Goal: Task Accomplishment & Management: Use online tool/utility

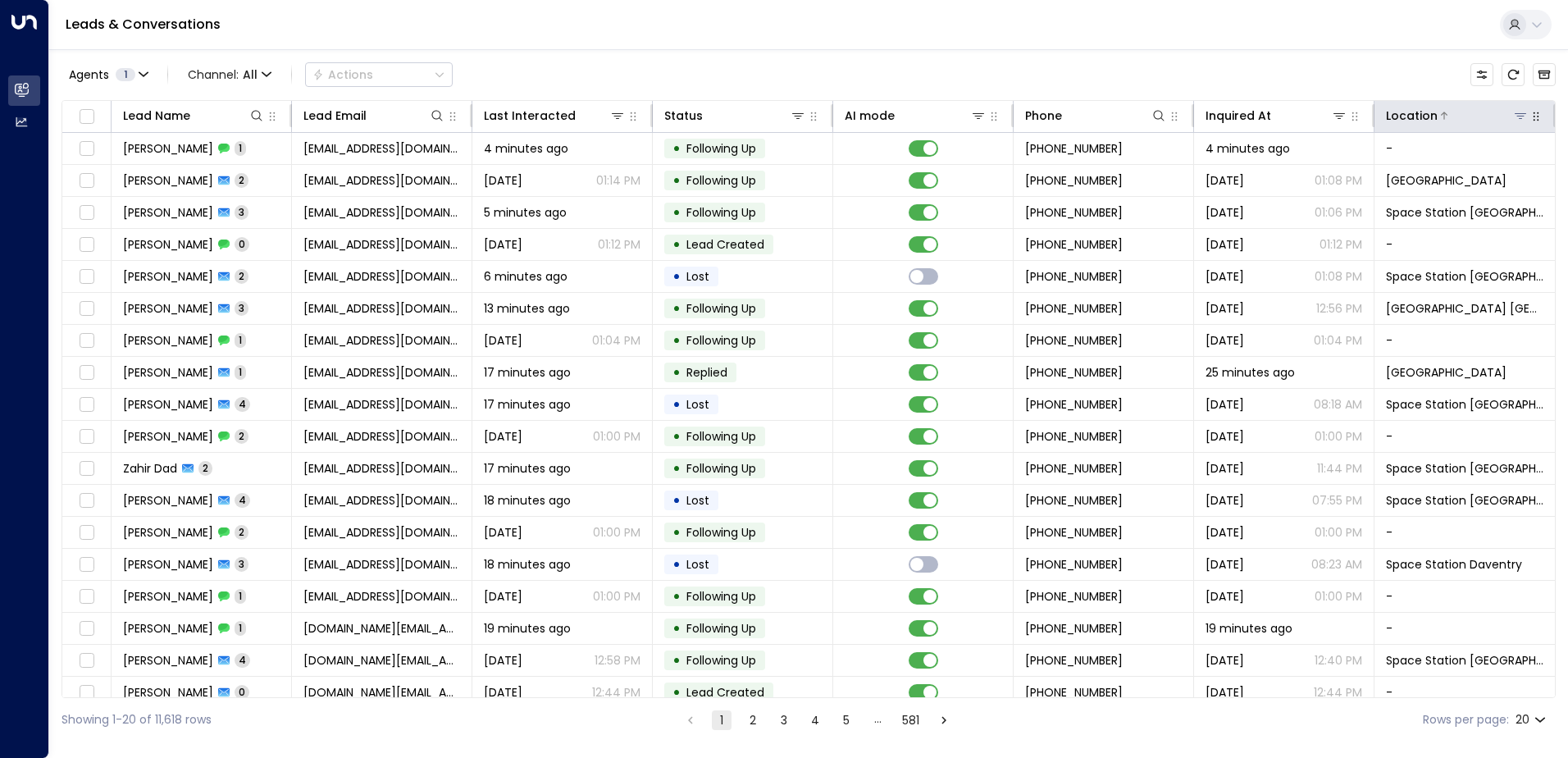
click at [1515, 113] on icon at bounding box center [1521, 116] width 12 height 6
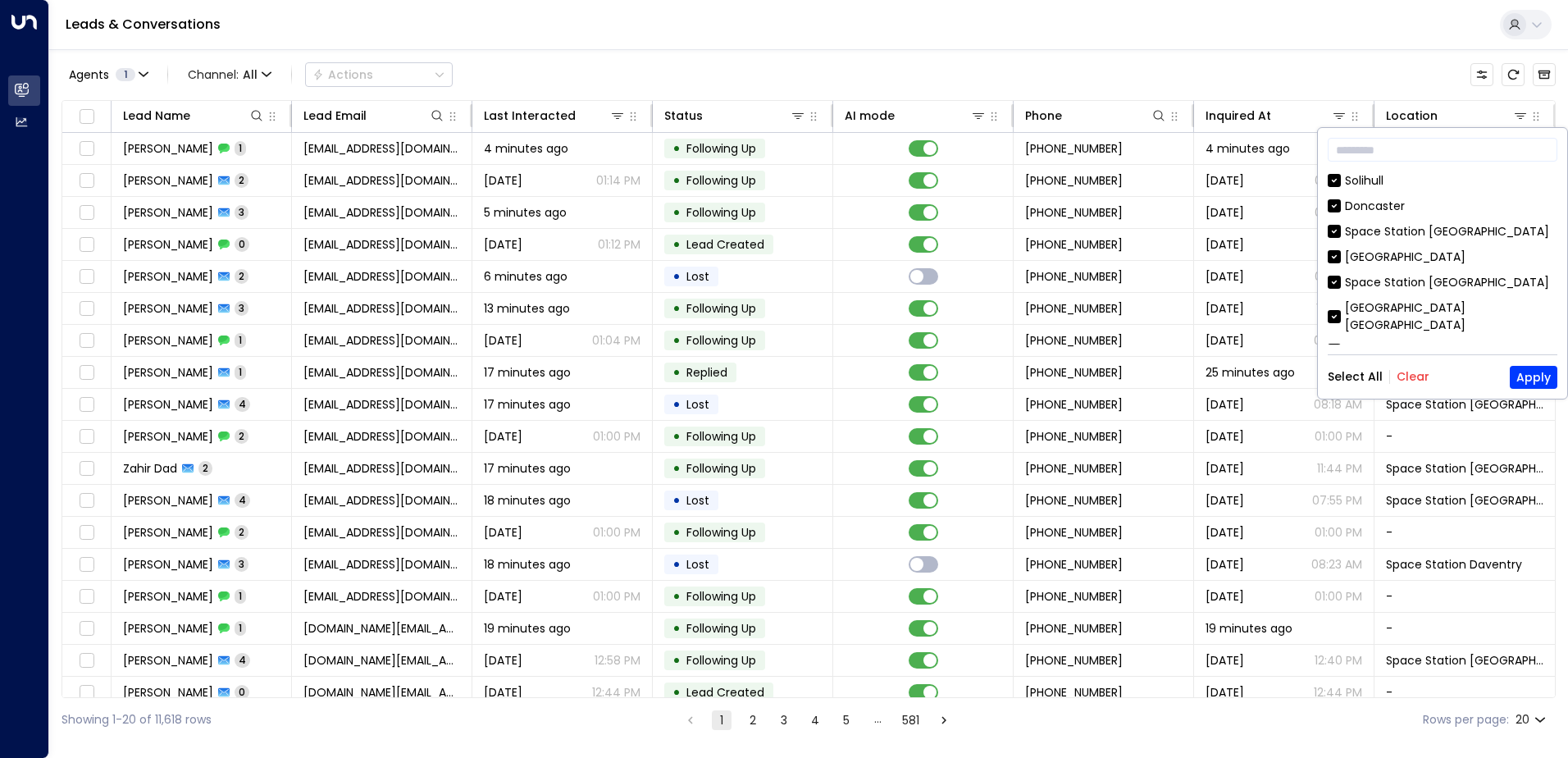
click at [1408, 377] on button "Clear" at bounding box center [1413, 377] width 33 height 14
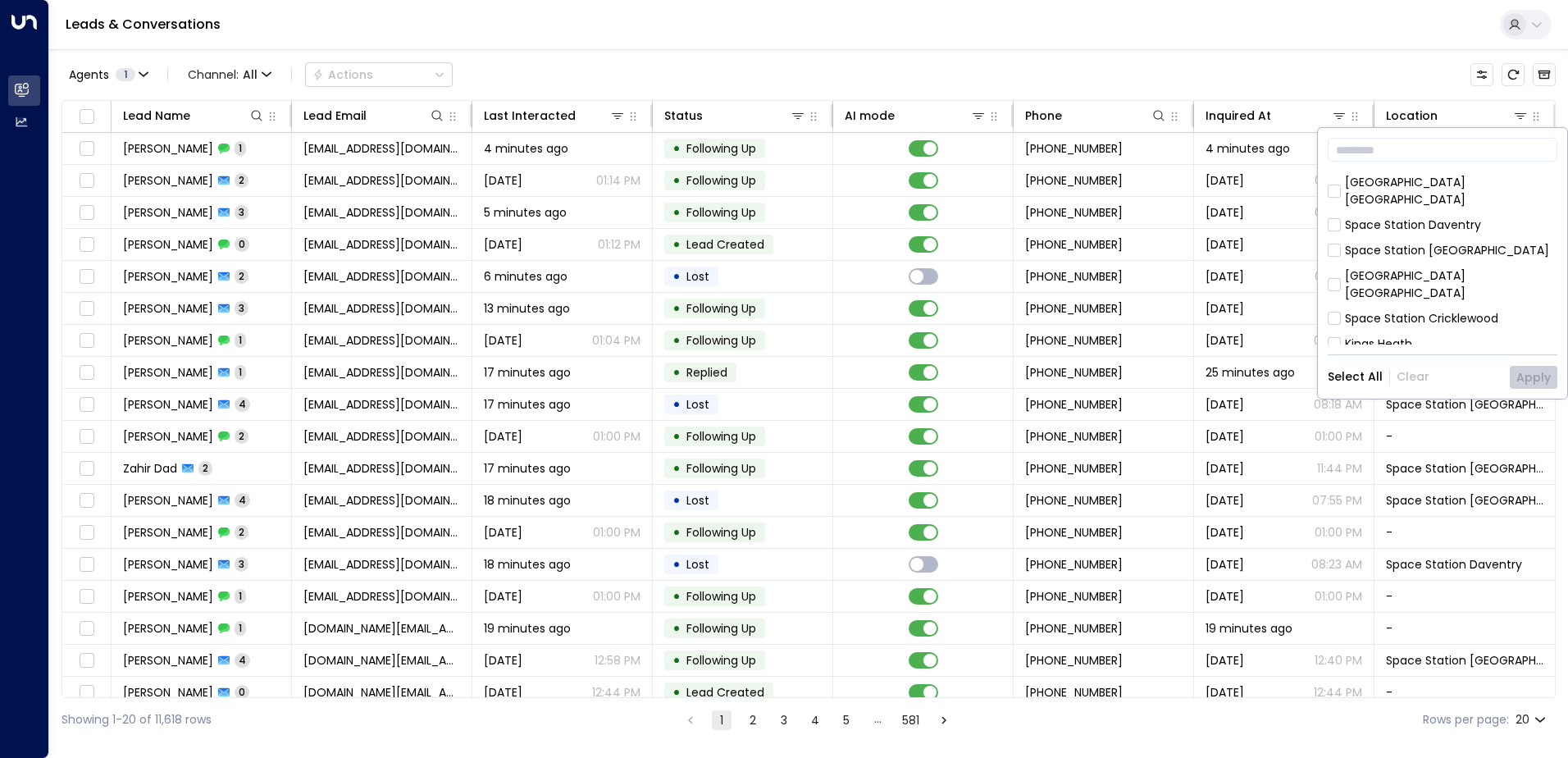
scroll to position [887, 0]
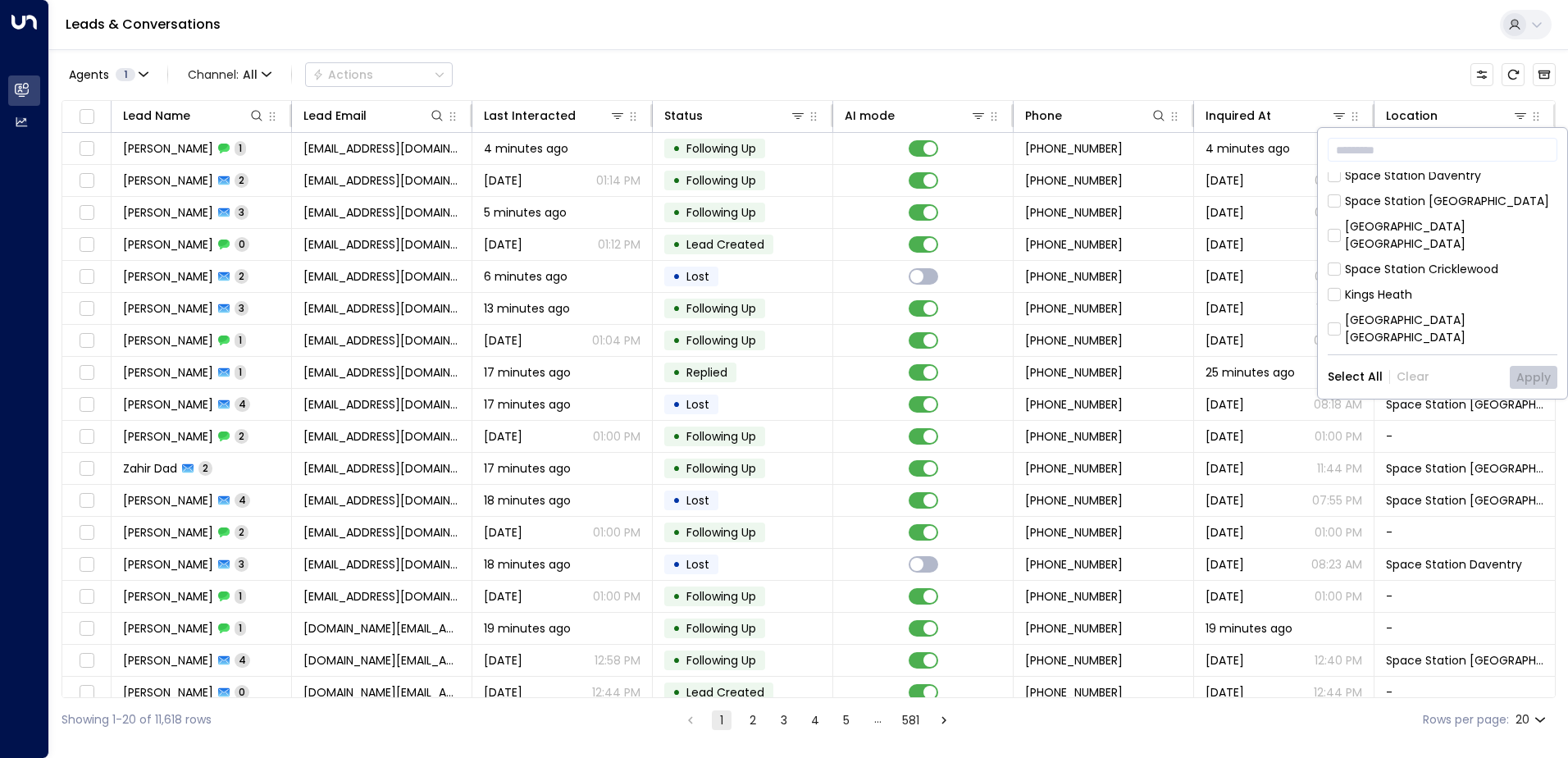
click at [1364, 312] on div "[GEOGRAPHIC_DATA] [GEOGRAPHIC_DATA]" at bounding box center [1451, 329] width 212 height 35
click at [1530, 373] on button "Apply" at bounding box center [1533, 378] width 47 height 23
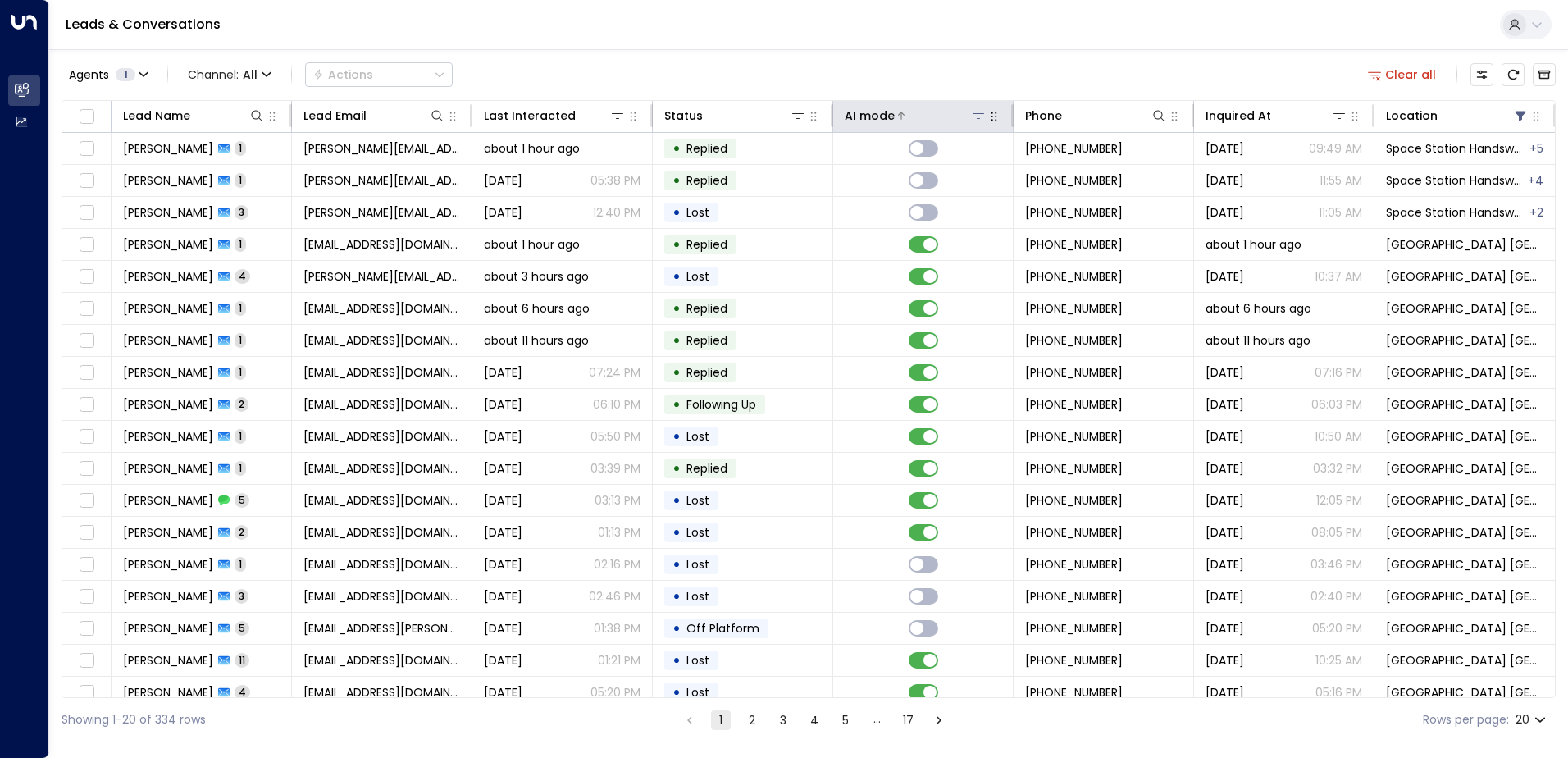
click at [970, 123] on button at bounding box center [978, 115] width 16 height 16
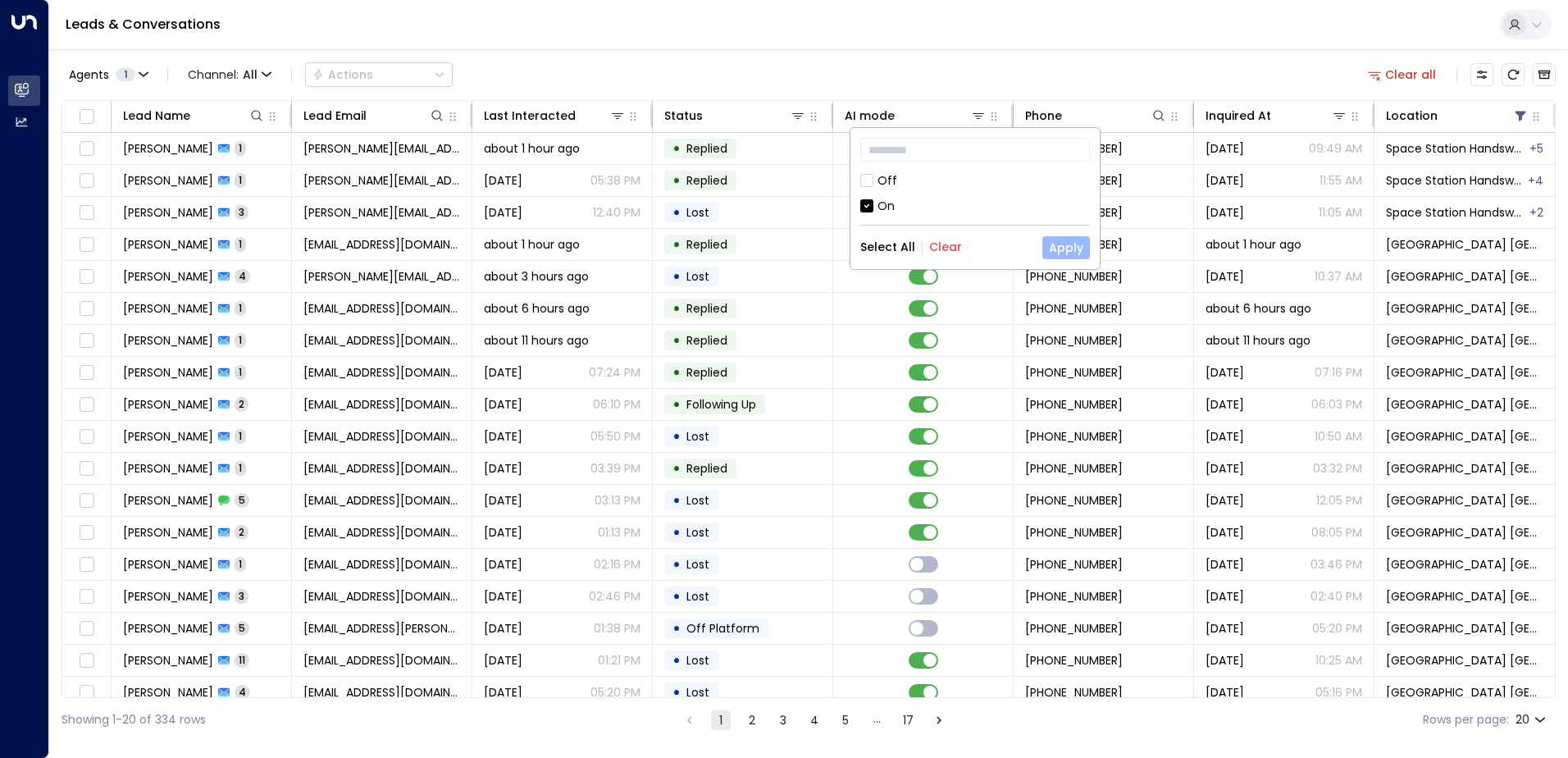
click at [1060, 240] on button "Apply" at bounding box center [1065, 248] width 47 height 23
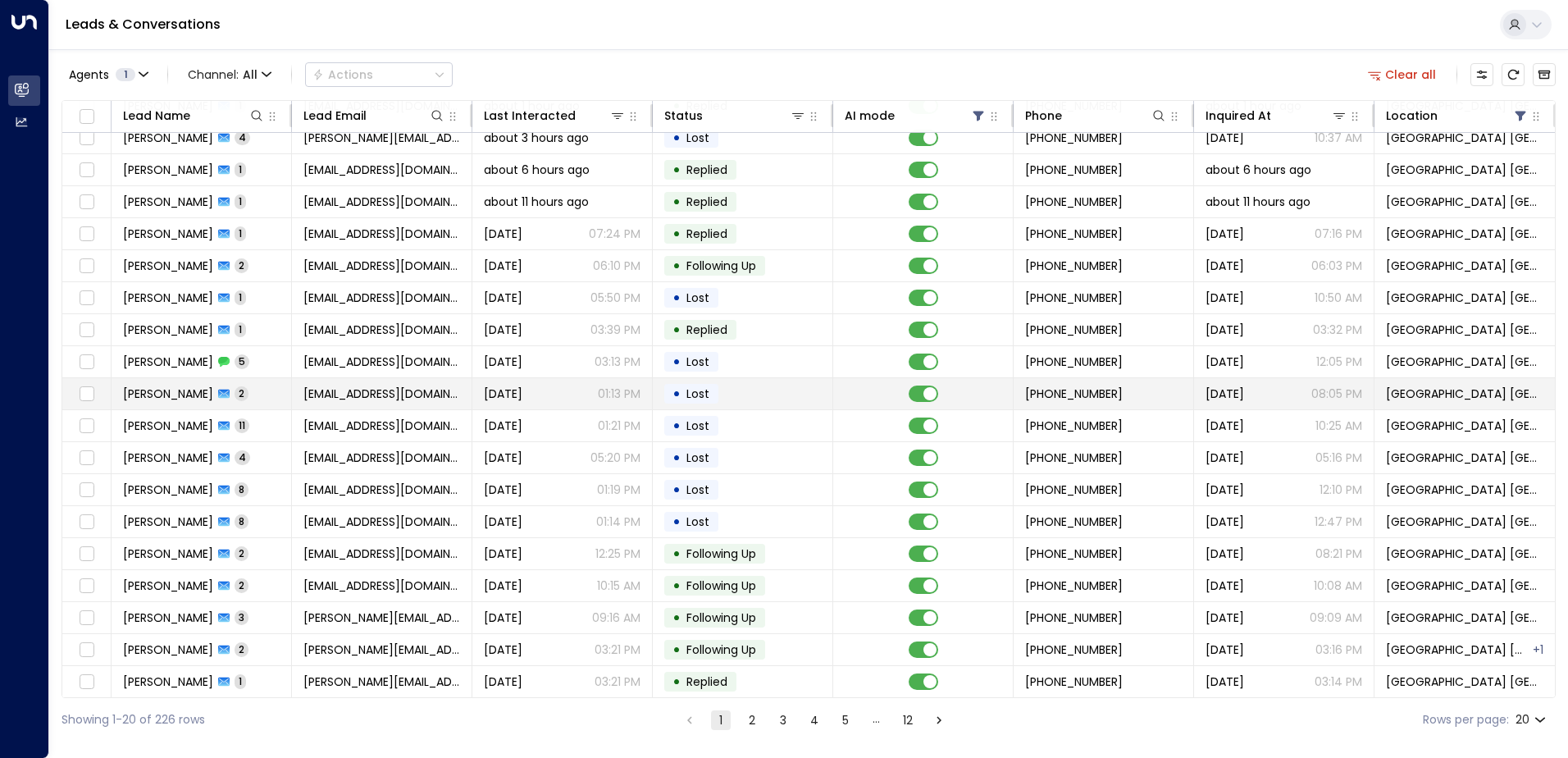
scroll to position [80, 0]
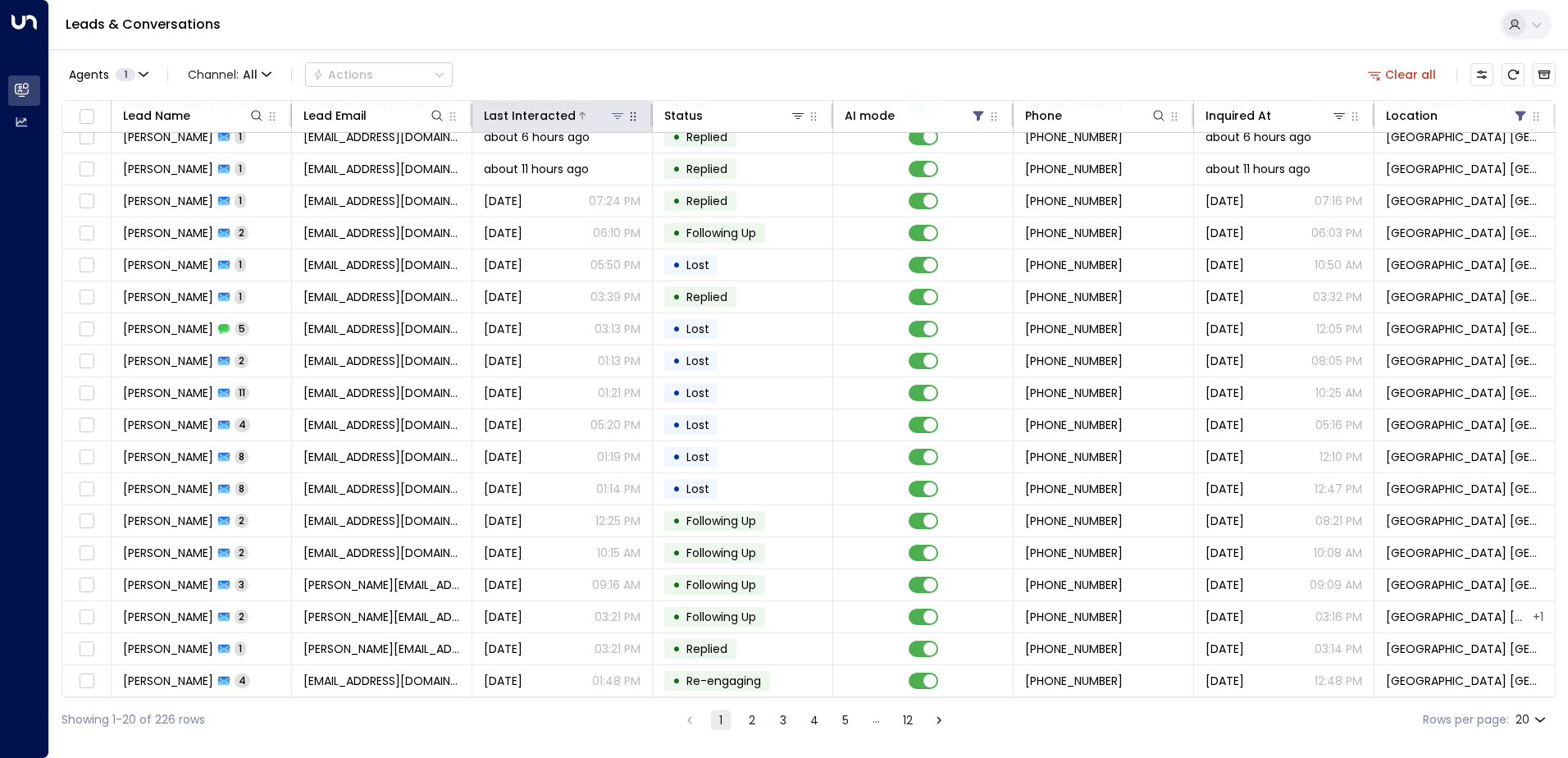
click at [577, 112] on icon at bounding box center [582, 116] width 10 height 10
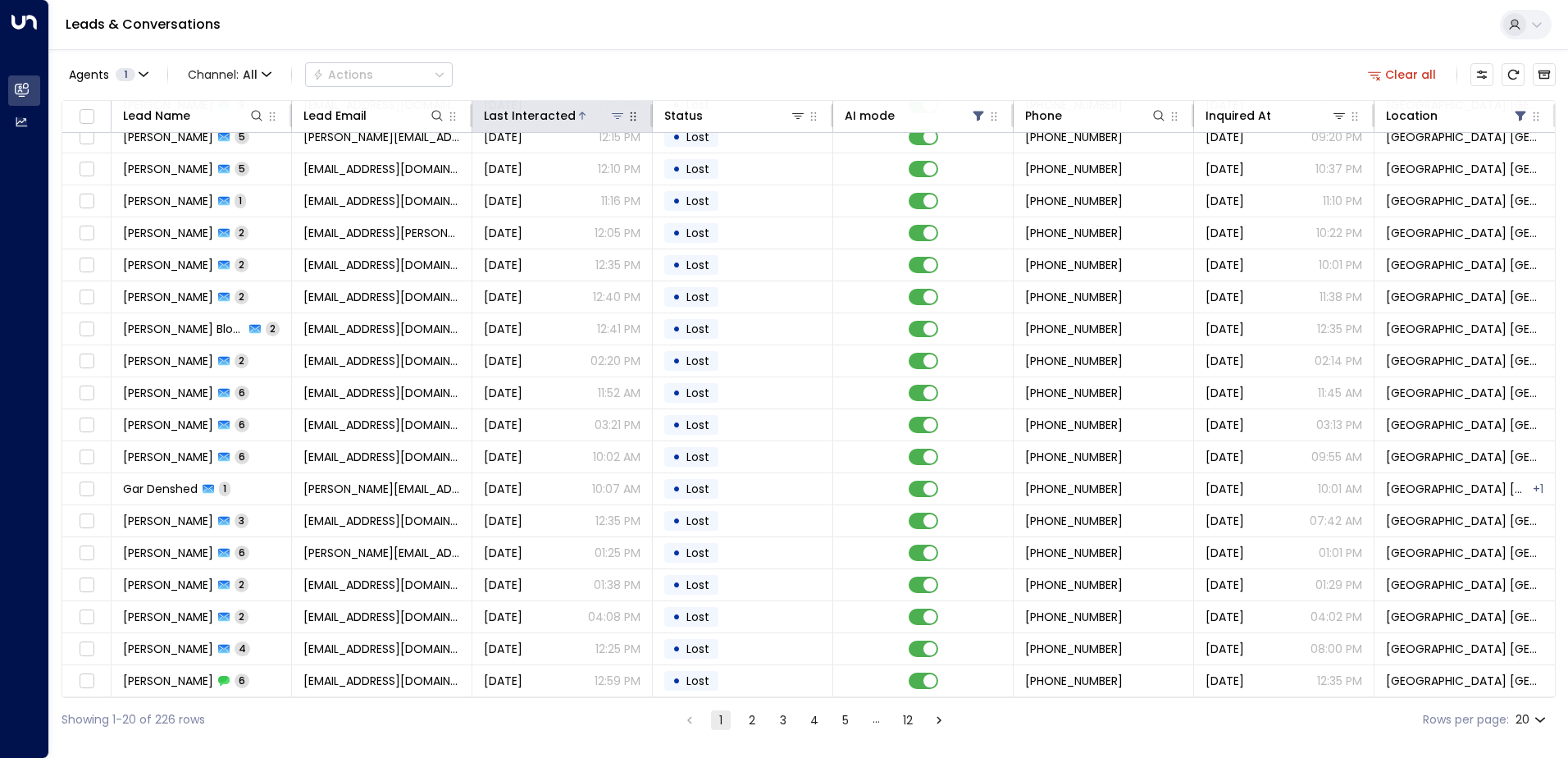
click at [578, 117] on icon at bounding box center [582, 116] width 10 height 10
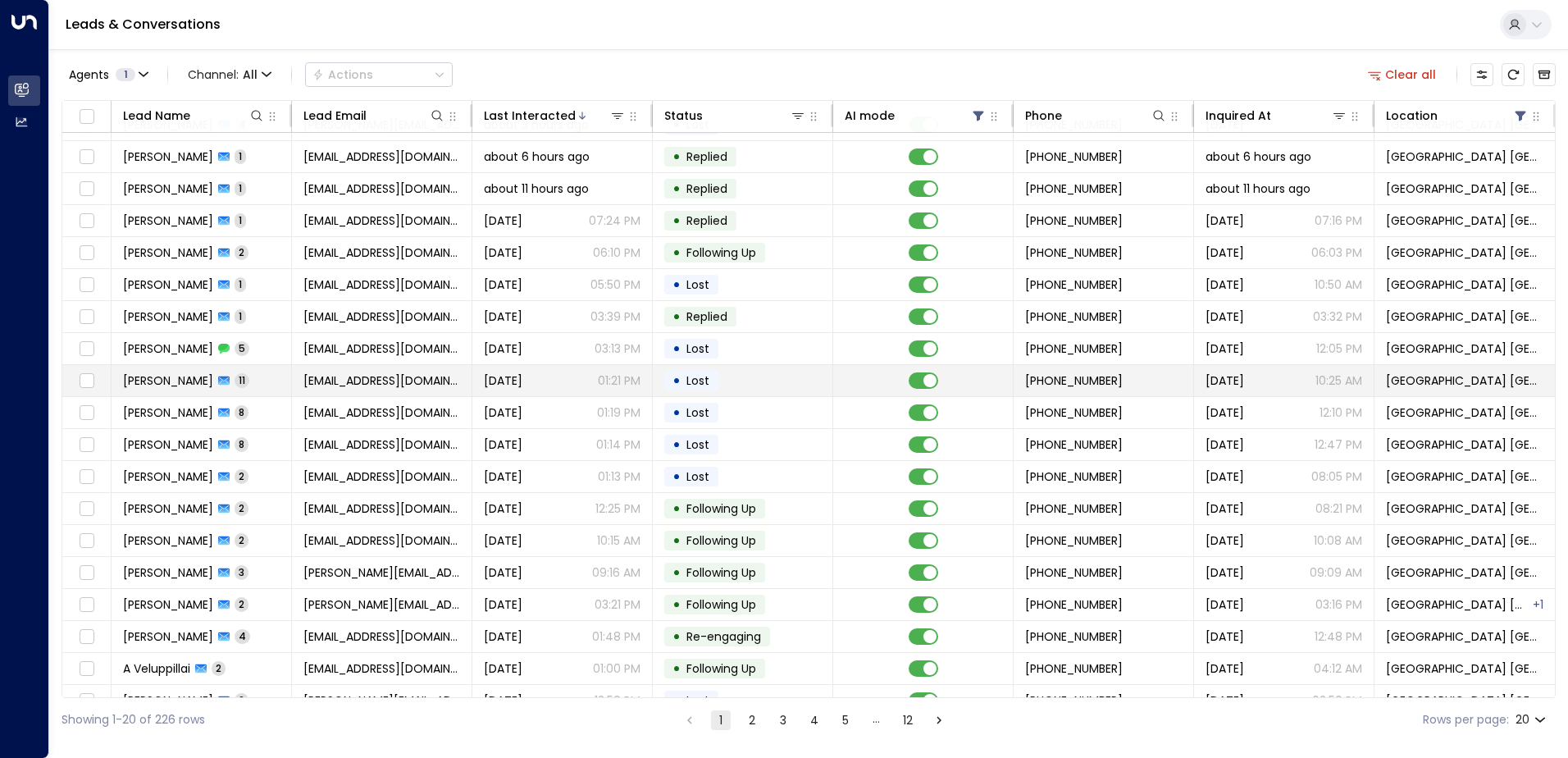
scroll to position [80, 0]
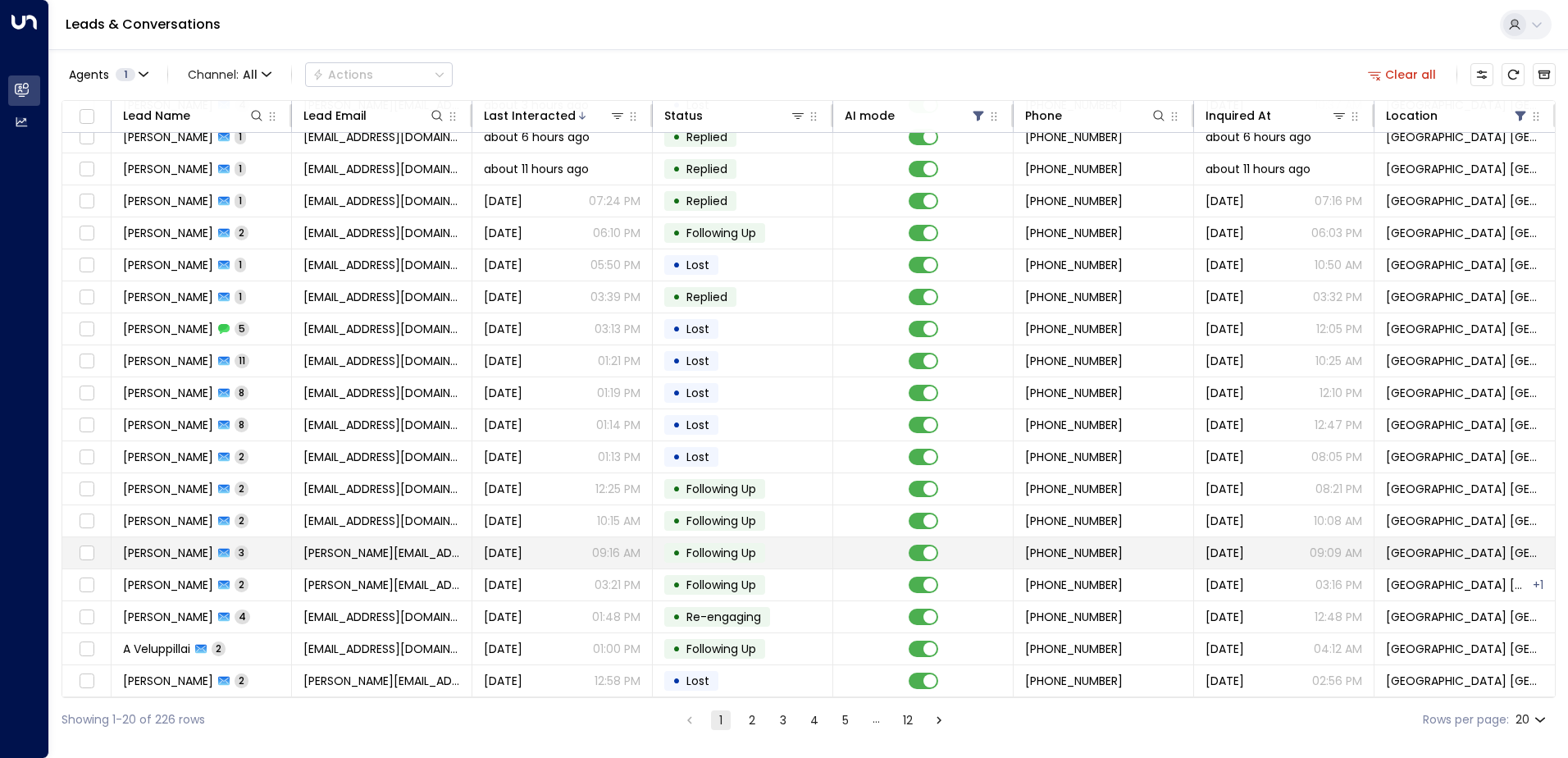
click at [449, 544] on td "[PERSON_NAME][EMAIL_ADDRESS][DOMAIN_NAME]" at bounding box center [381, 552] width 181 height 31
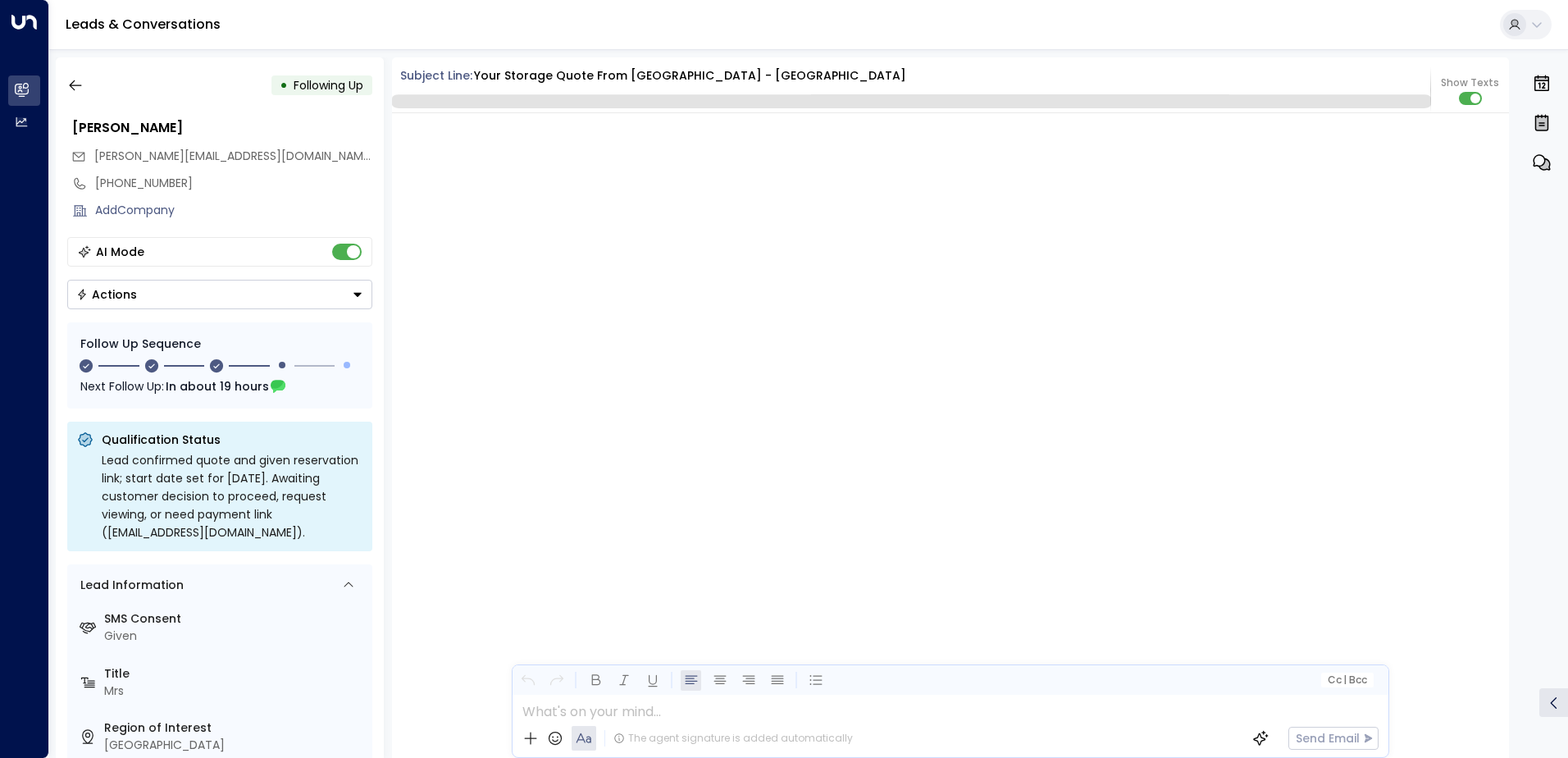
scroll to position [1626, 0]
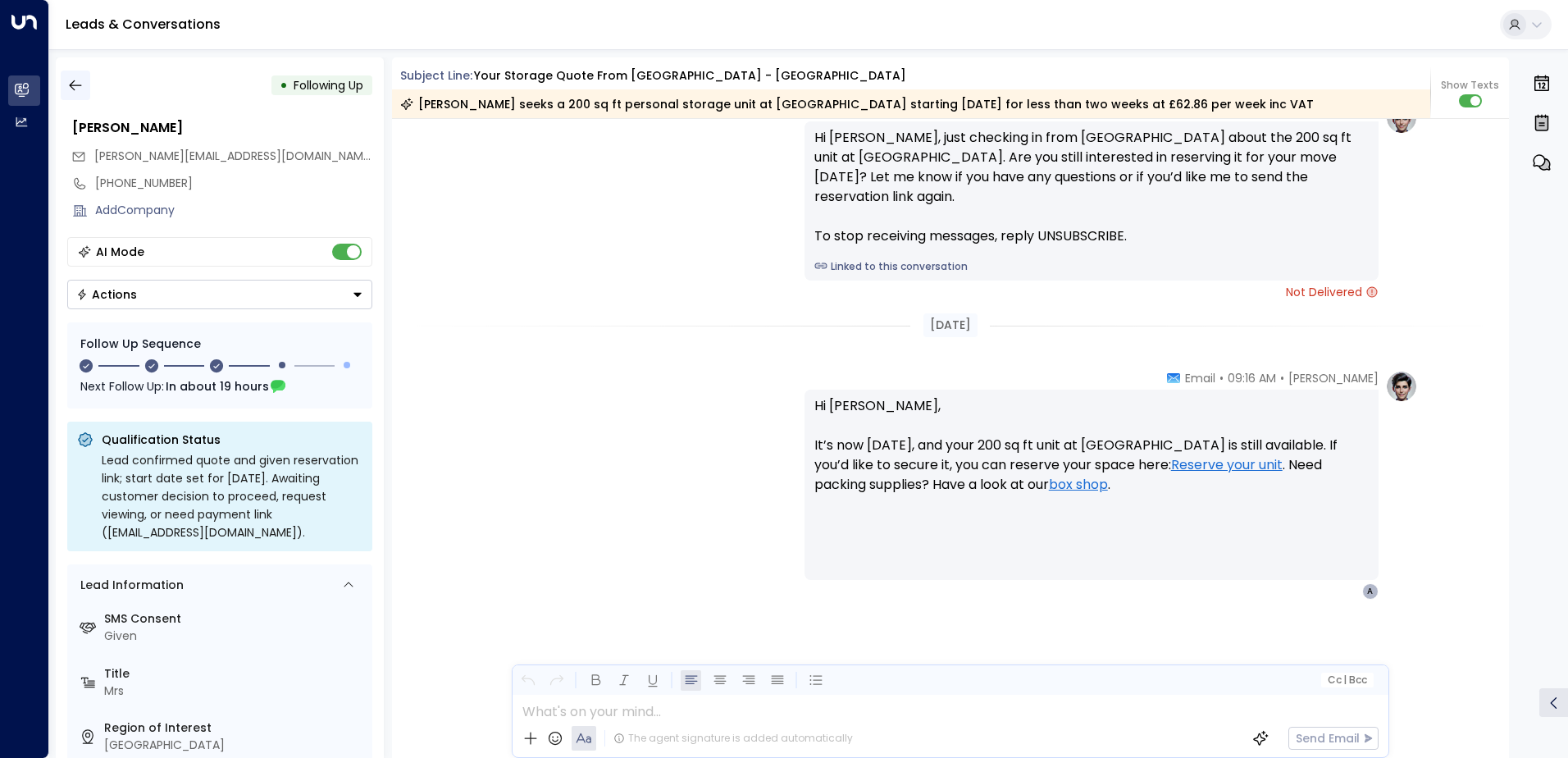
click at [77, 81] on icon "button" at bounding box center [75, 85] width 16 height 16
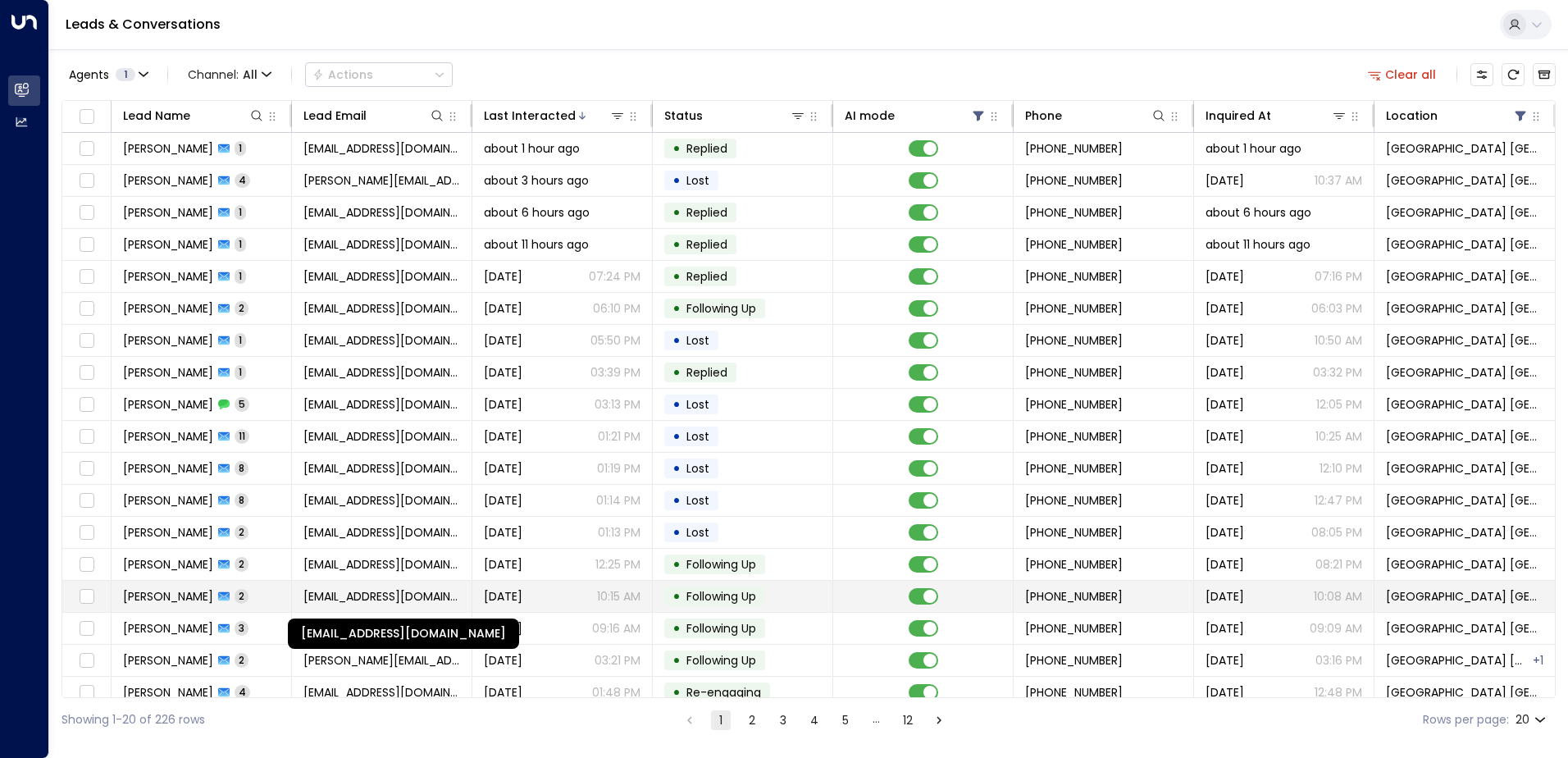
scroll to position [80, 0]
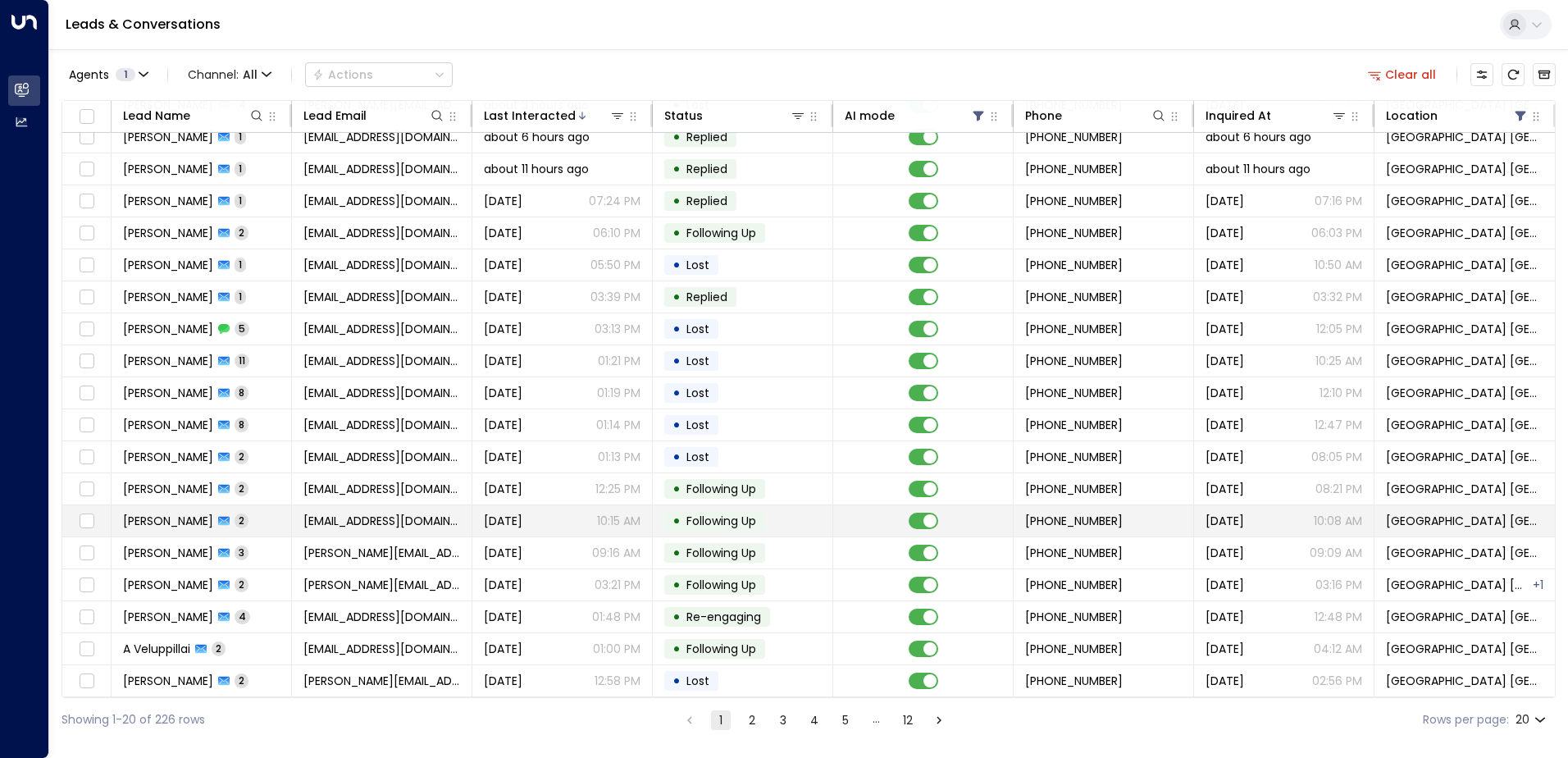
click at [496, 513] on span "[DATE]" at bounding box center [503, 520] width 39 height 16
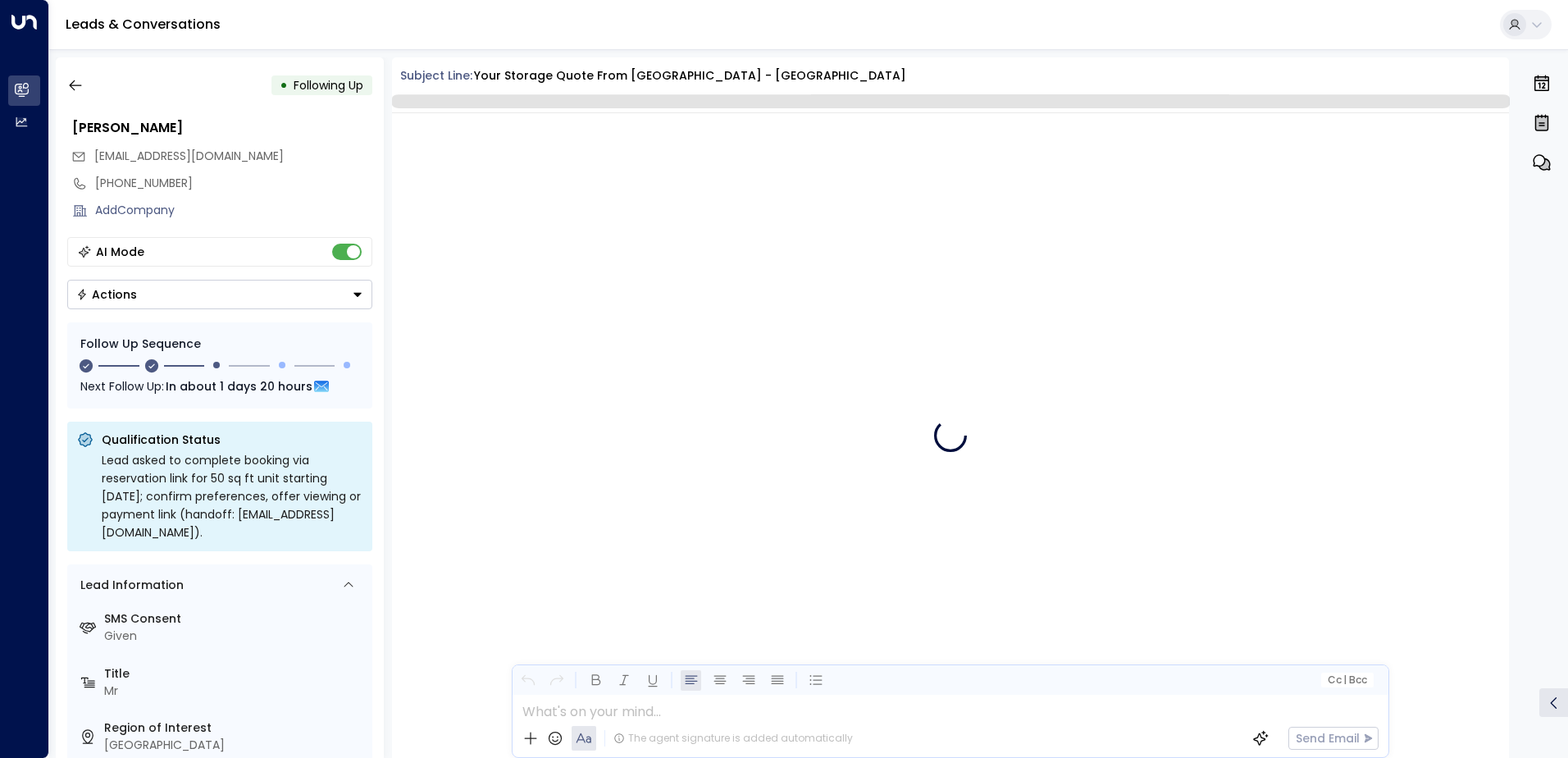
scroll to position [1622, 0]
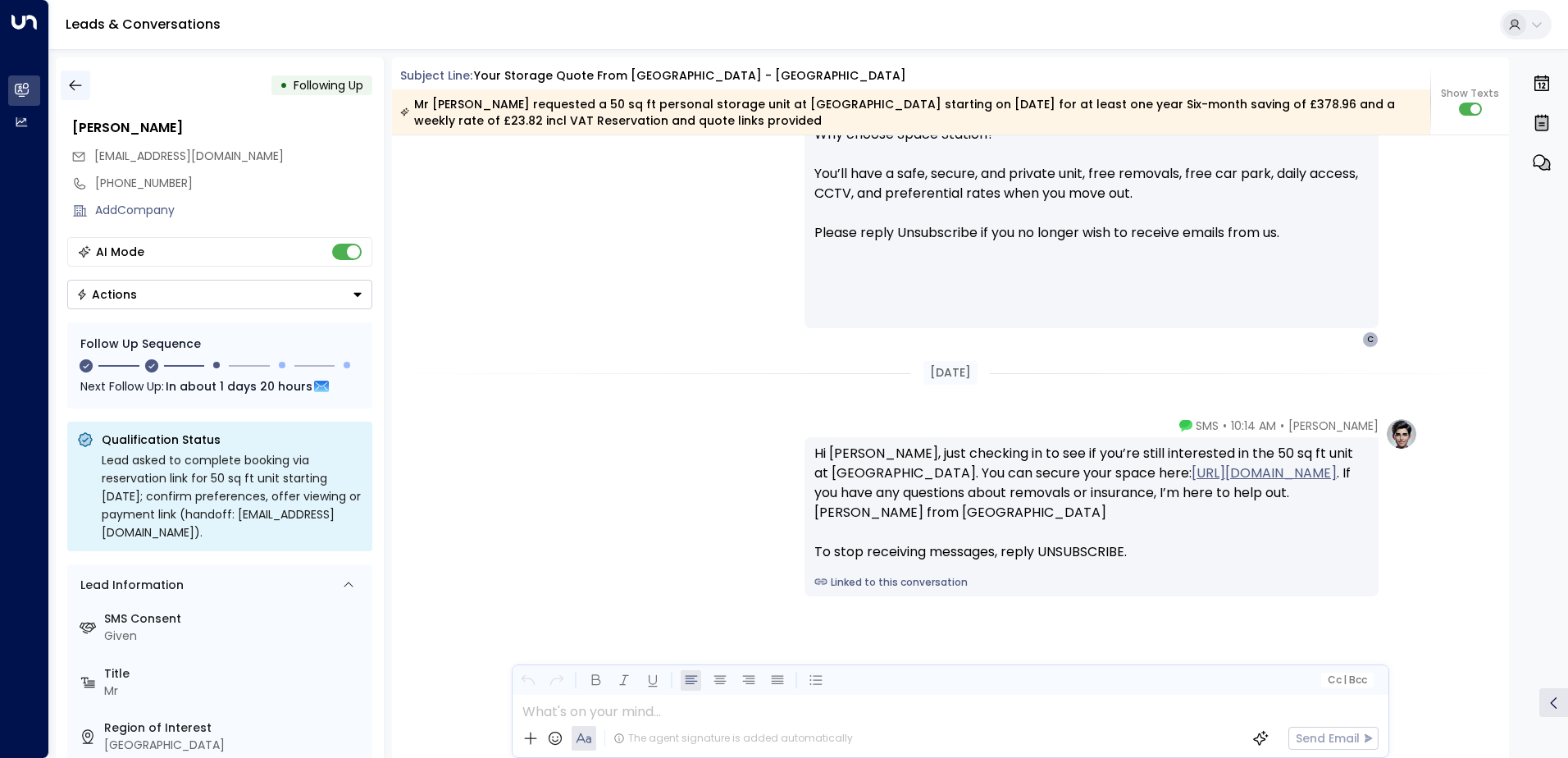
click at [70, 78] on icon "button" at bounding box center [75, 85] width 16 height 16
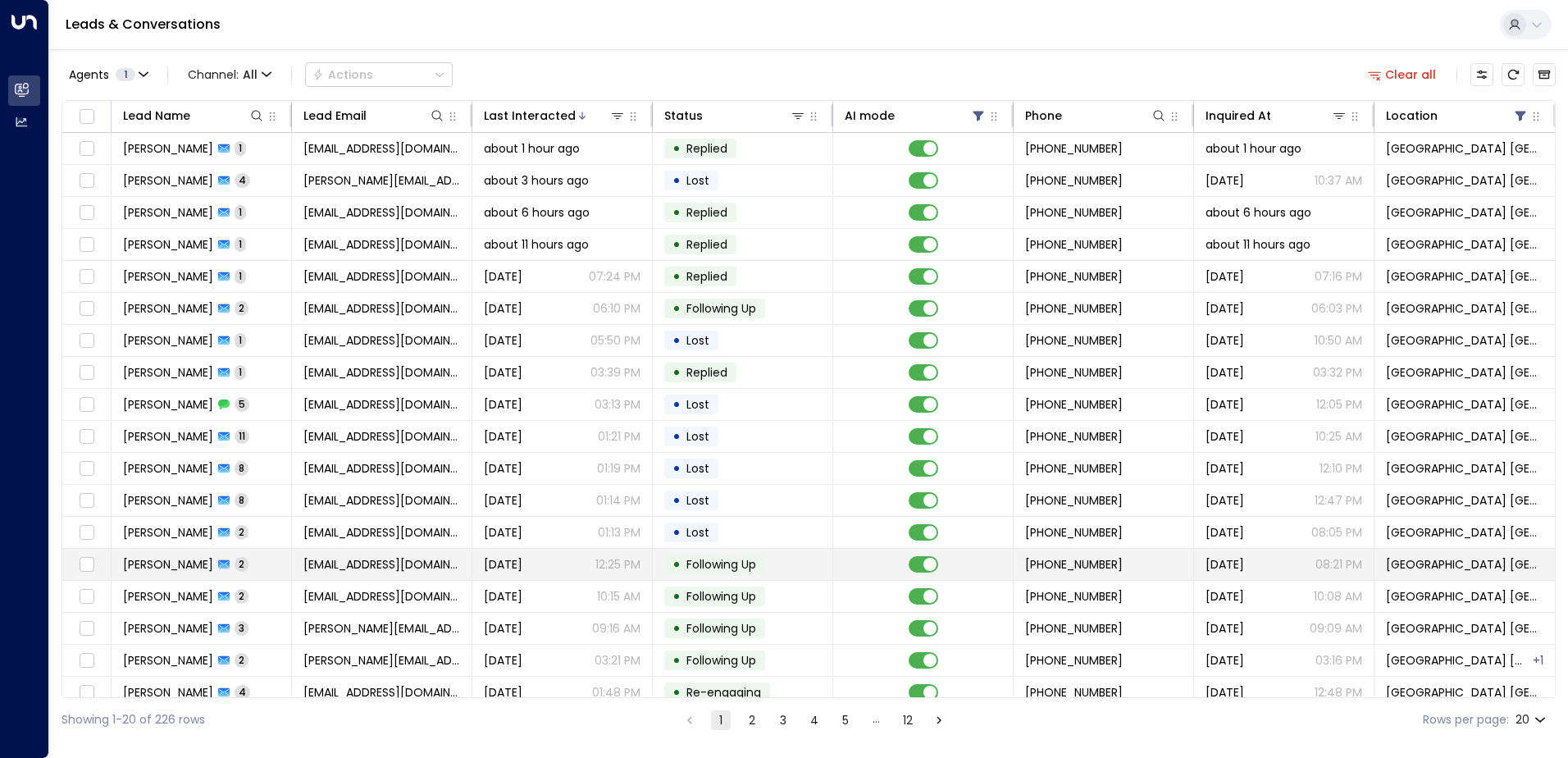
click at [413, 552] on td "[EMAIL_ADDRESS][DOMAIN_NAME]" at bounding box center [381, 564] width 181 height 31
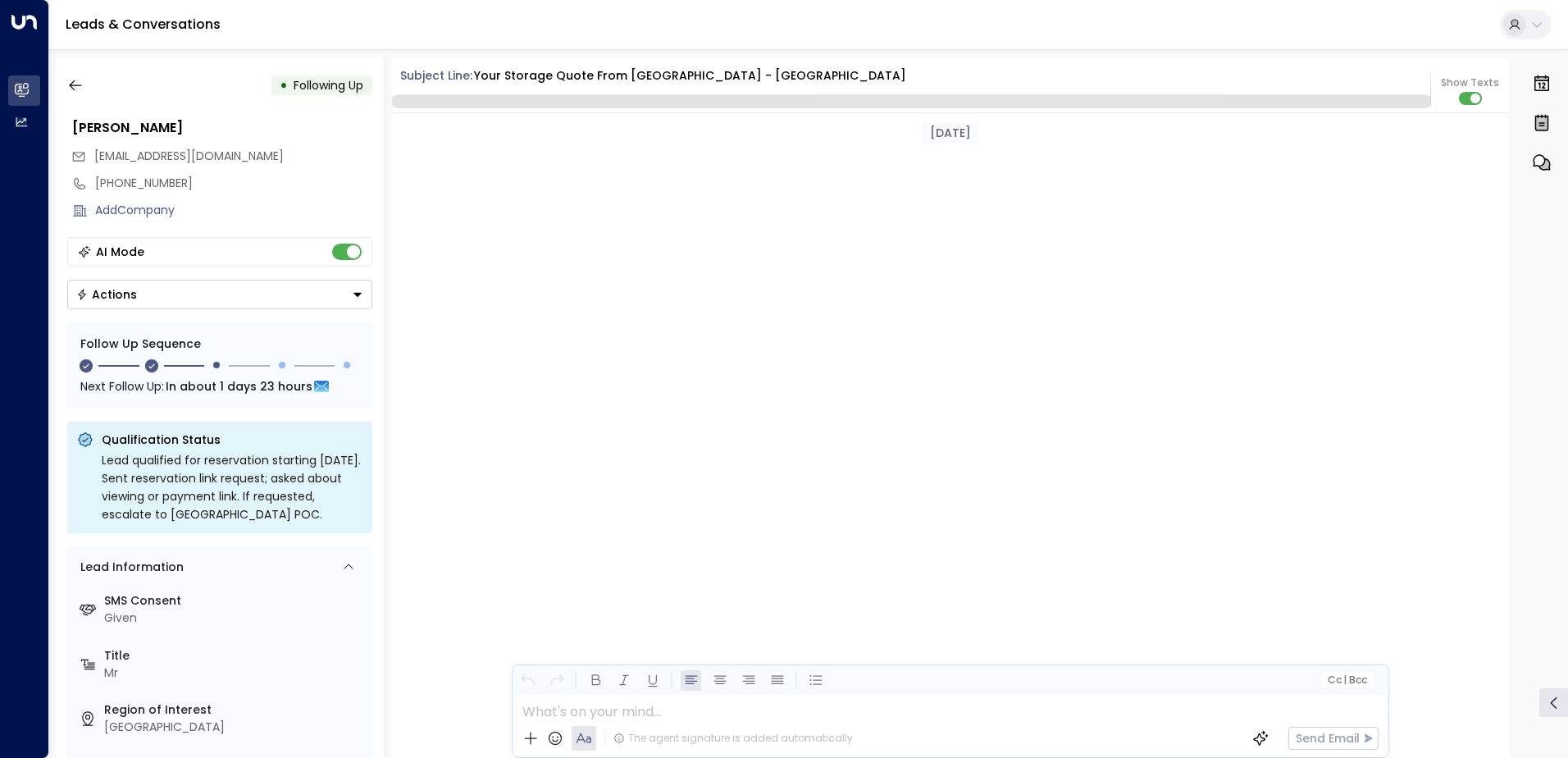
scroll to position [1543, 0]
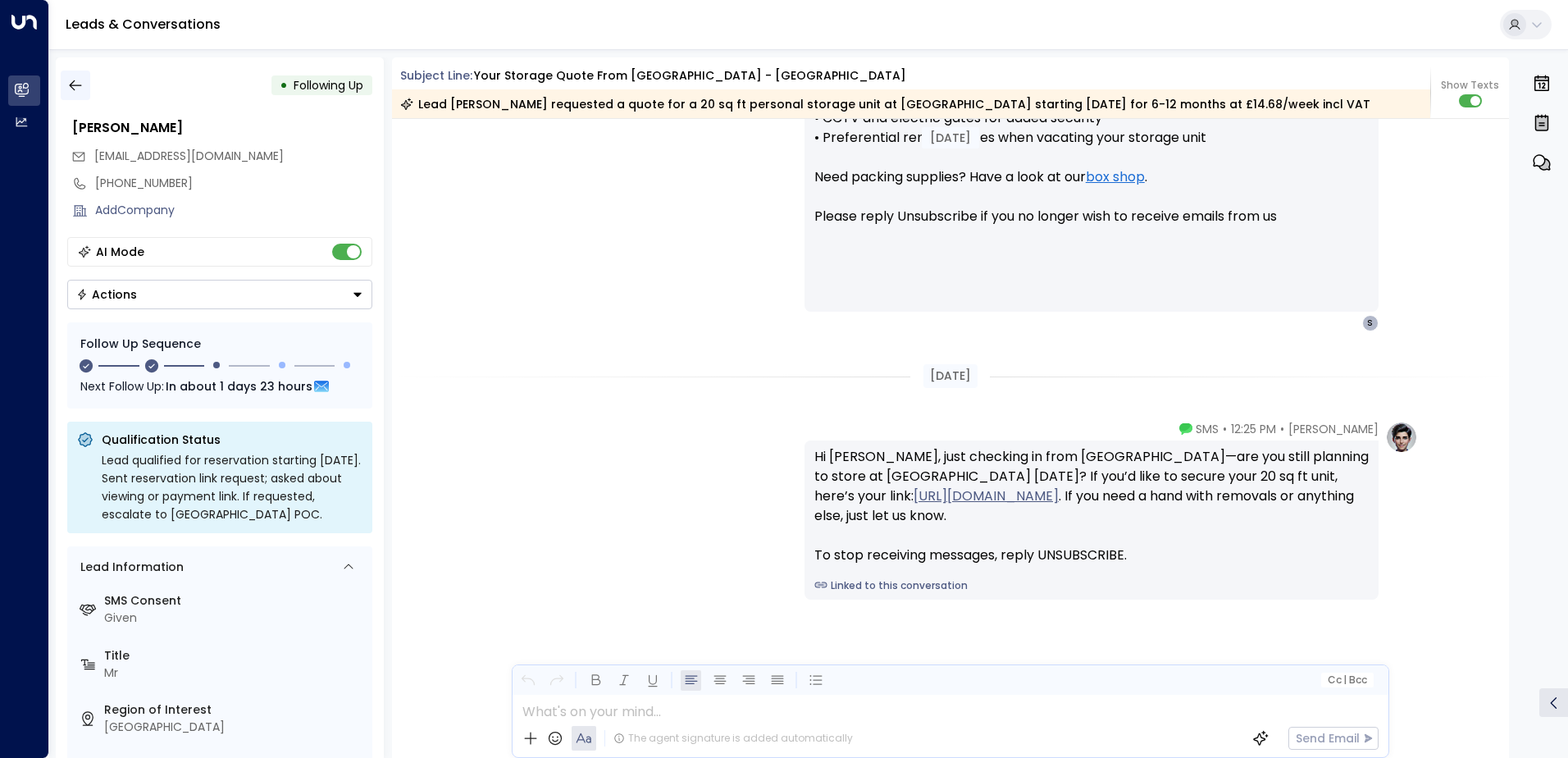
click at [81, 79] on icon "button" at bounding box center [75, 85] width 16 height 16
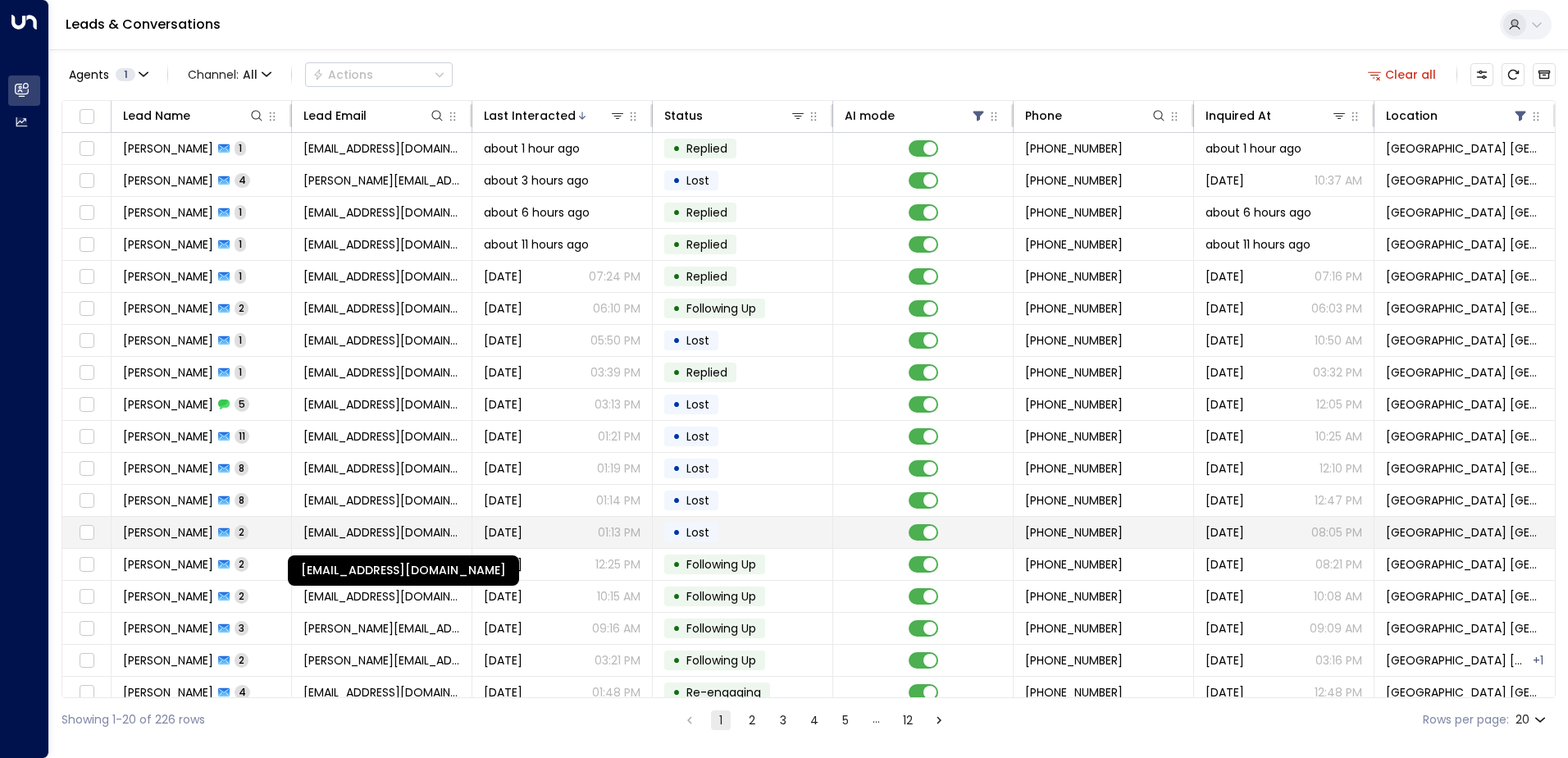
click at [402, 536] on span "[EMAIL_ADDRESS][DOMAIN_NAME]" at bounding box center [381, 532] width 156 height 16
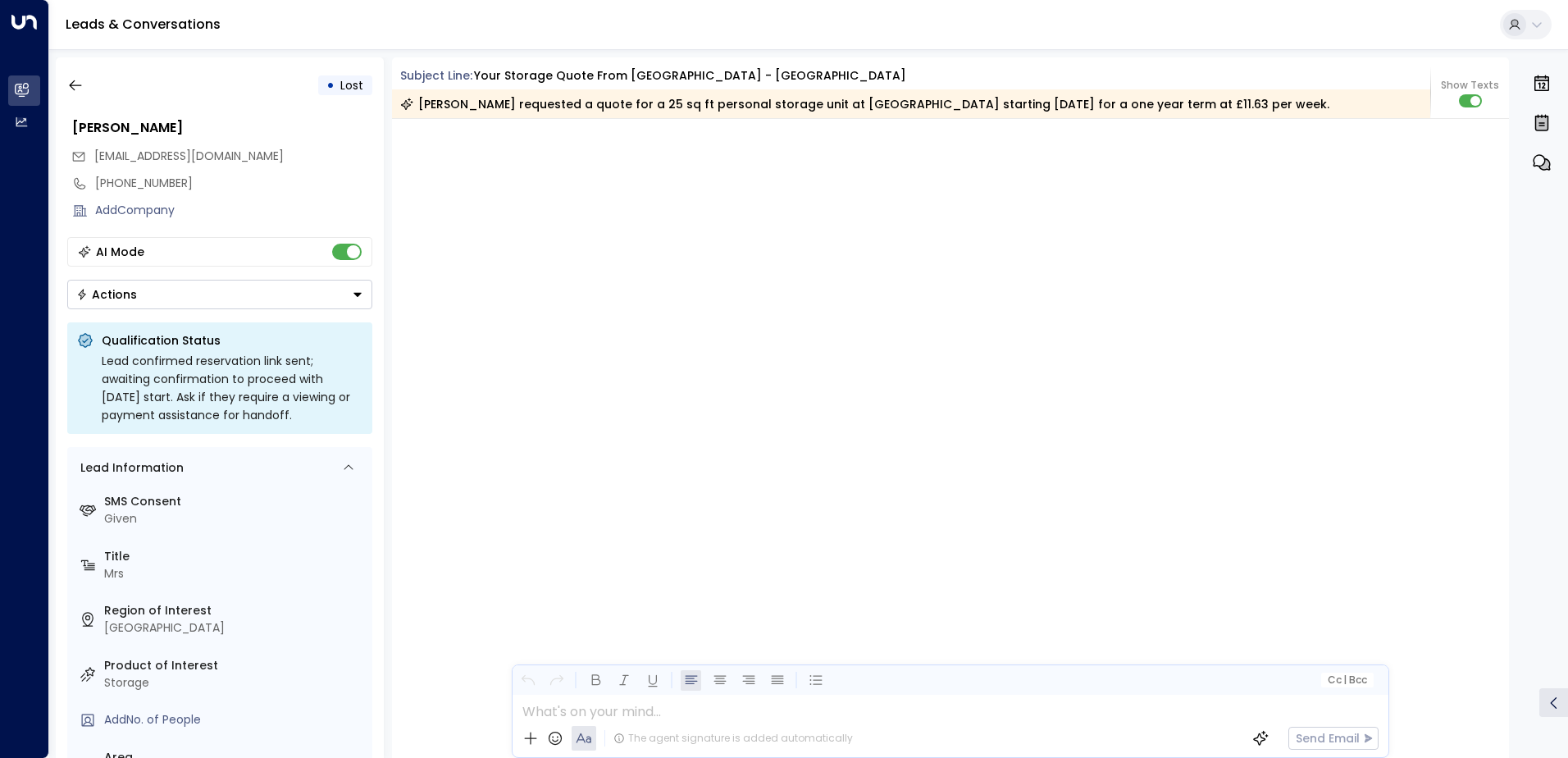
scroll to position [1834, 0]
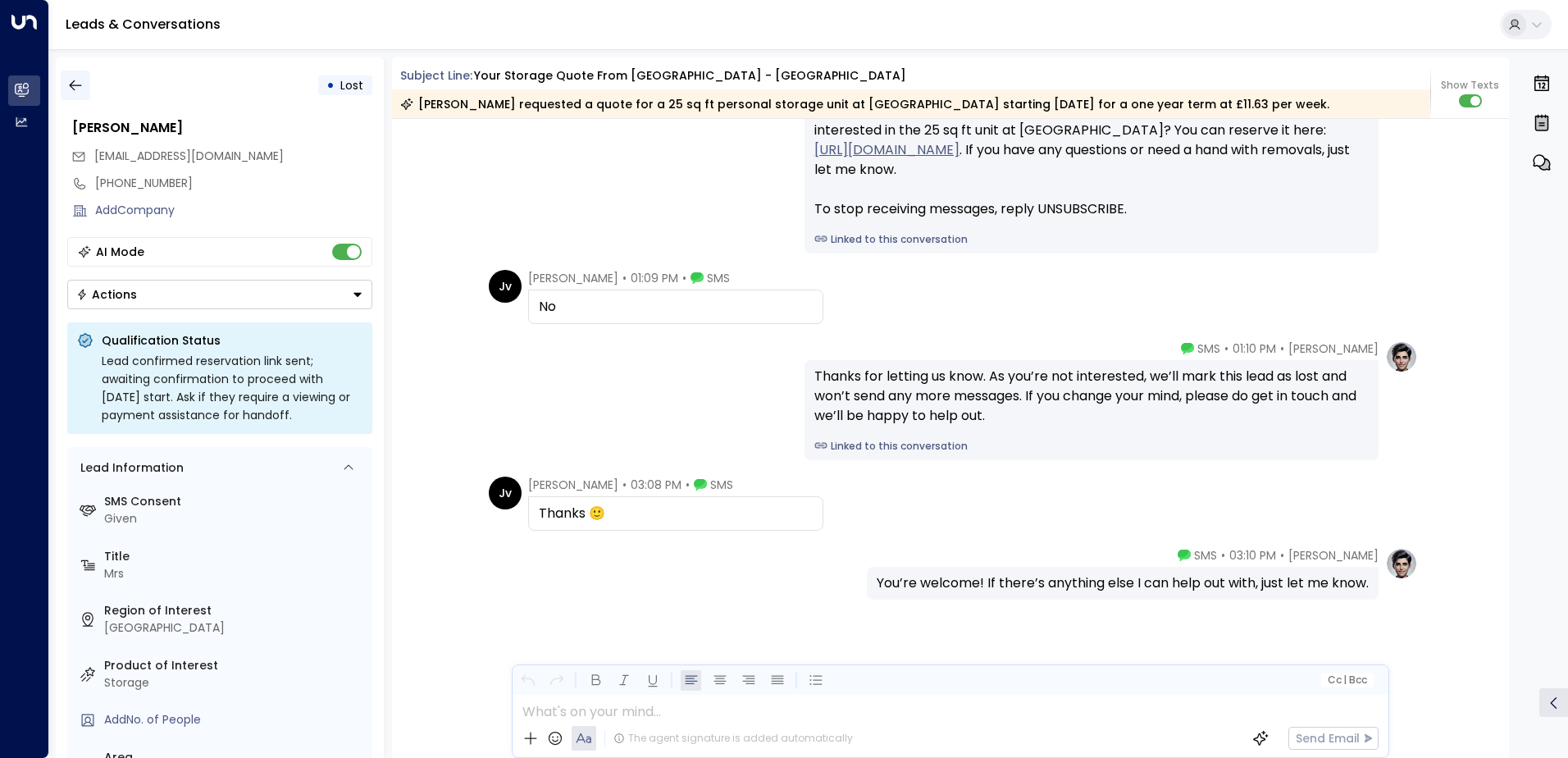
click at [74, 82] on icon "button" at bounding box center [75, 85] width 16 height 16
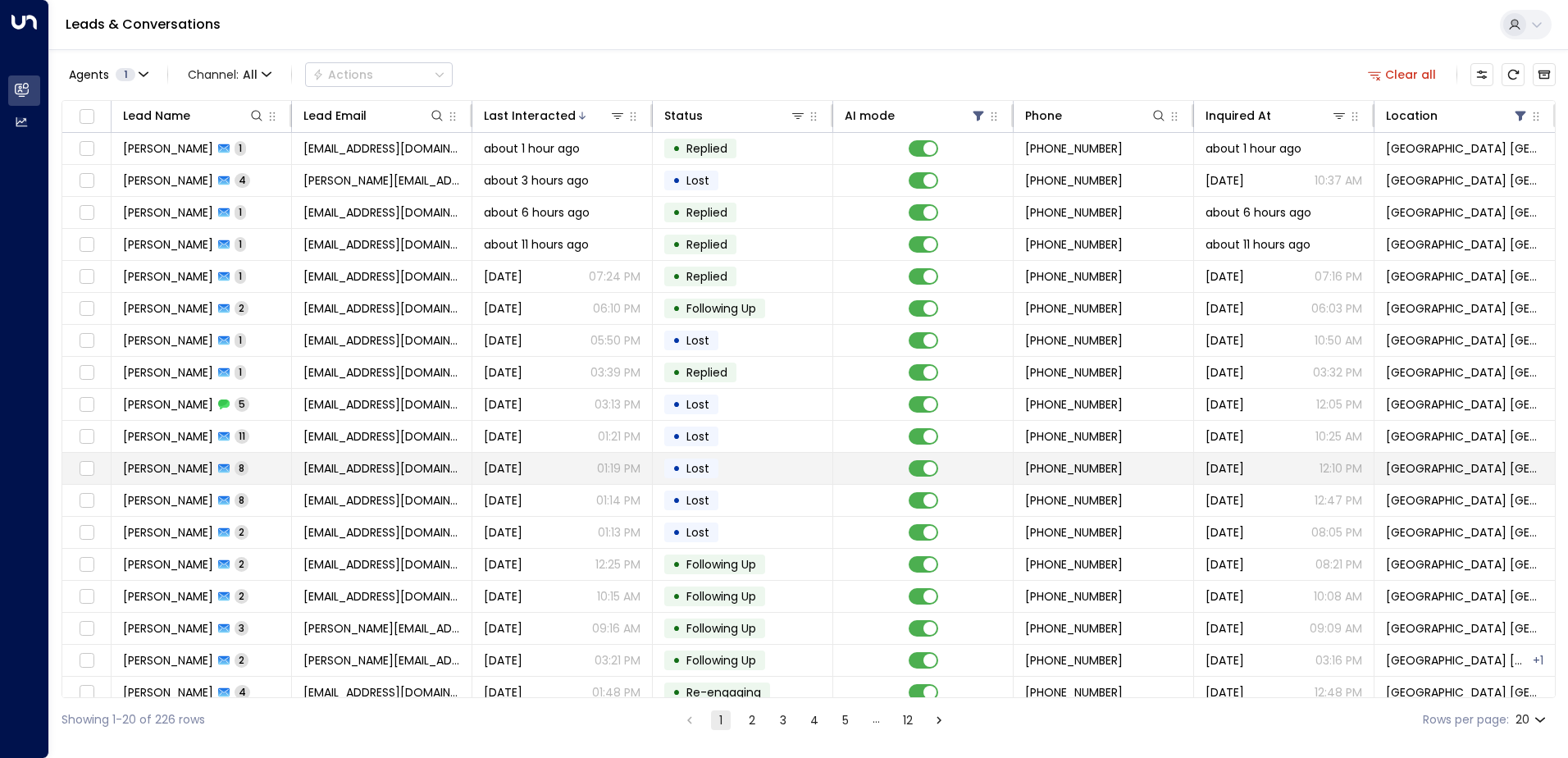
click at [361, 465] on span "[EMAIL_ADDRESS][DOMAIN_NAME]" at bounding box center [381, 467] width 156 height 16
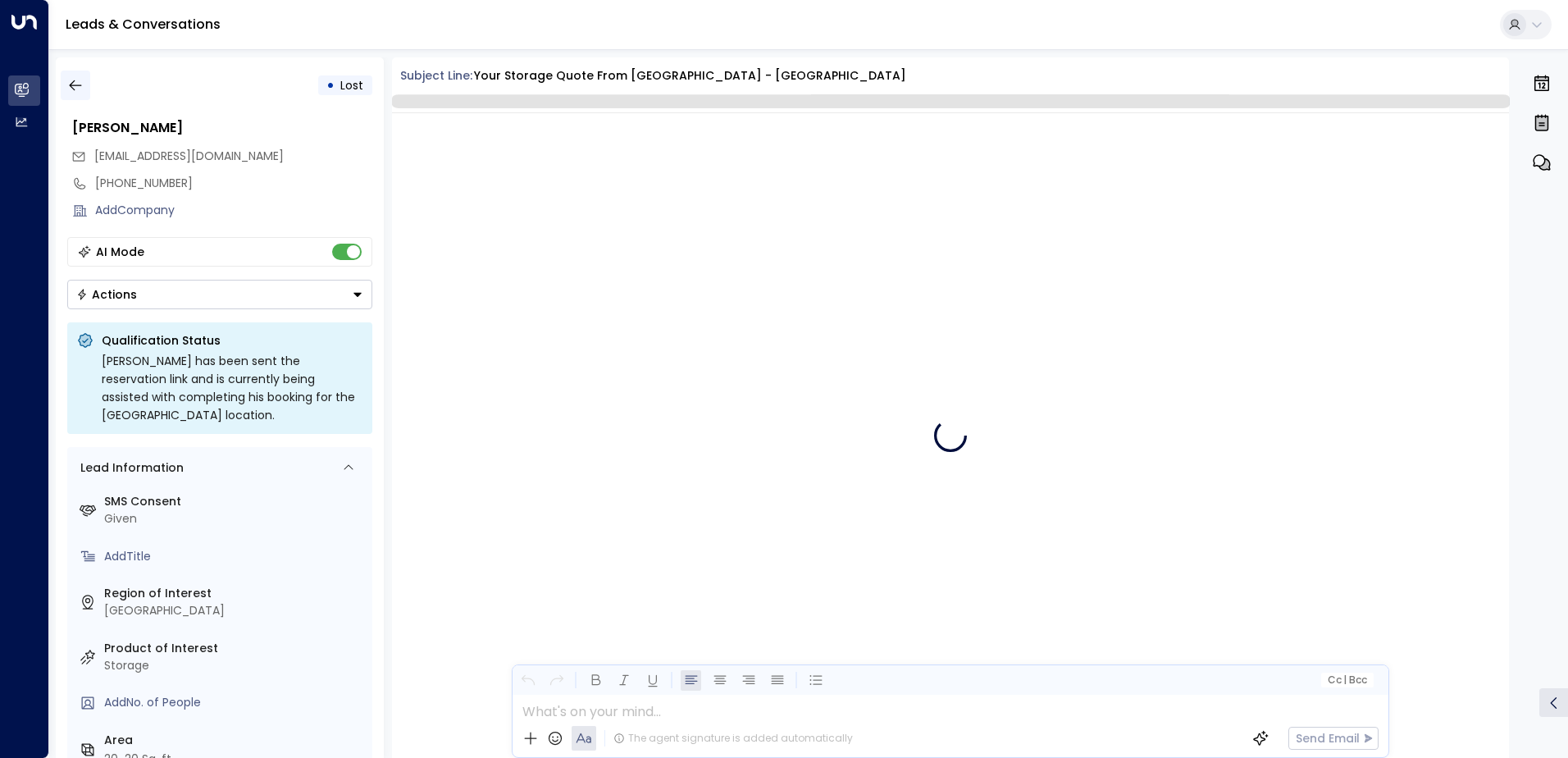
scroll to position [7054, 0]
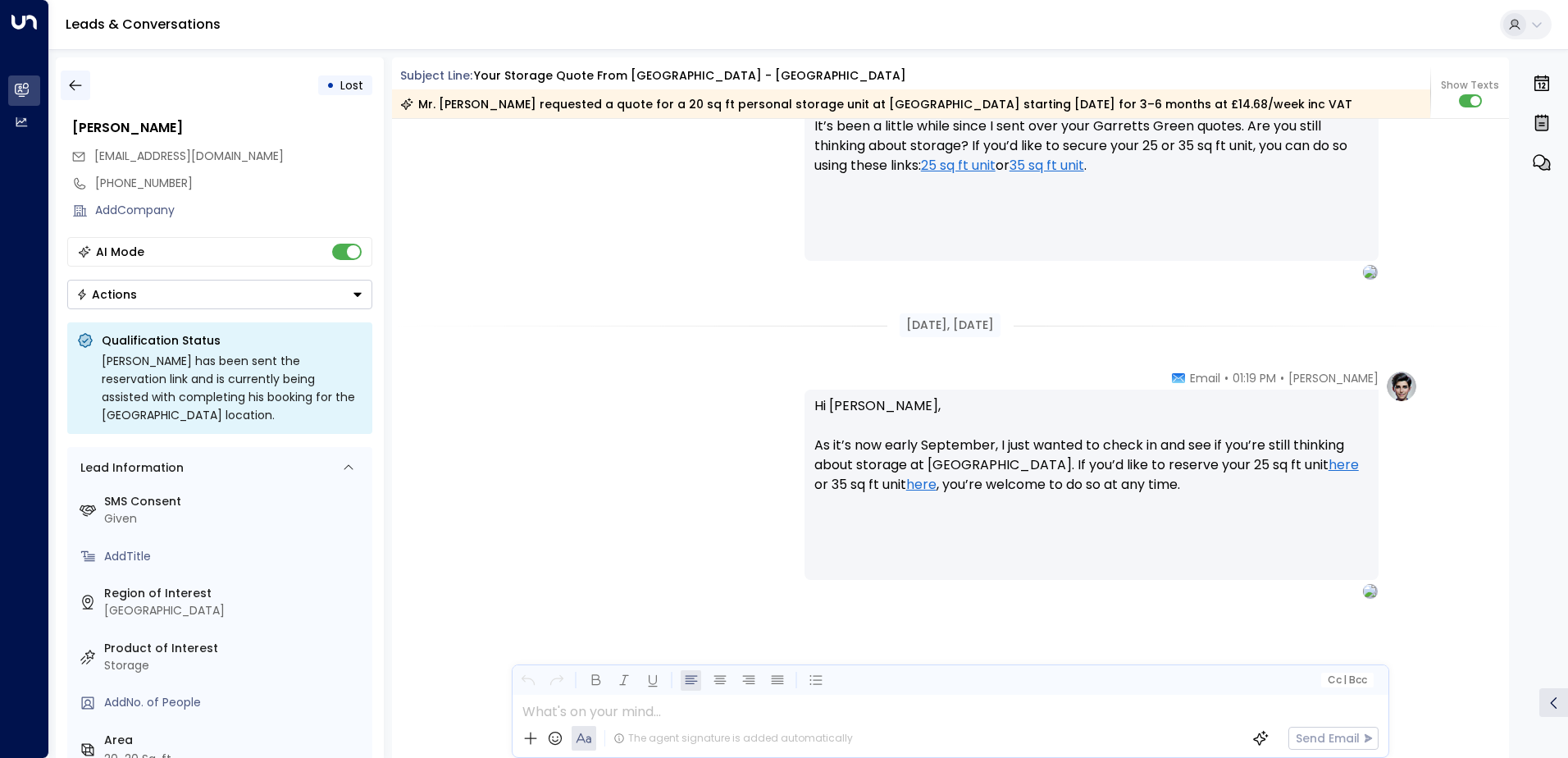
click at [73, 82] on icon "button" at bounding box center [74, 85] width 13 height 11
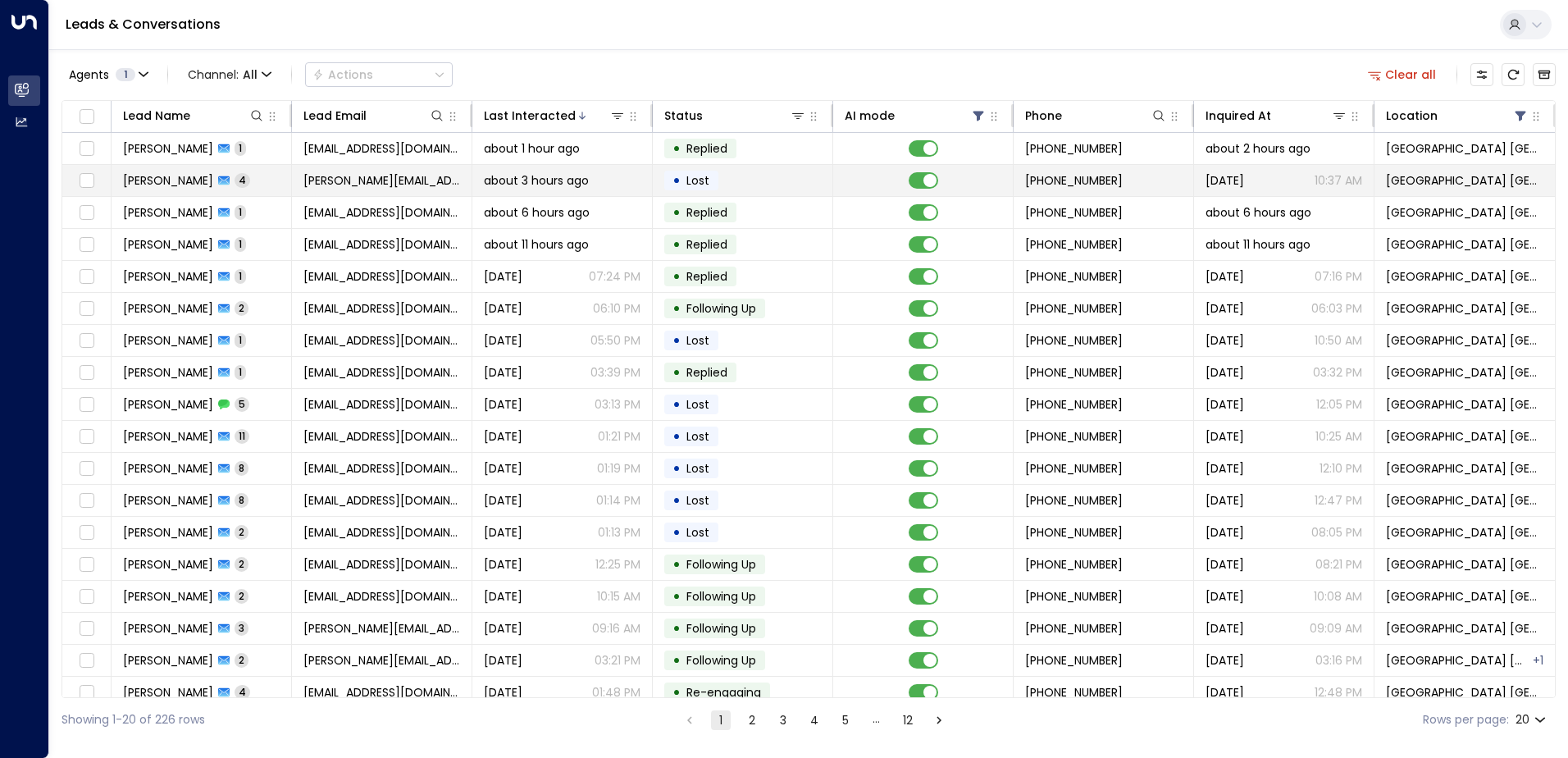
click at [550, 184] on span "about 3 hours ago" at bounding box center [536, 180] width 105 height 16
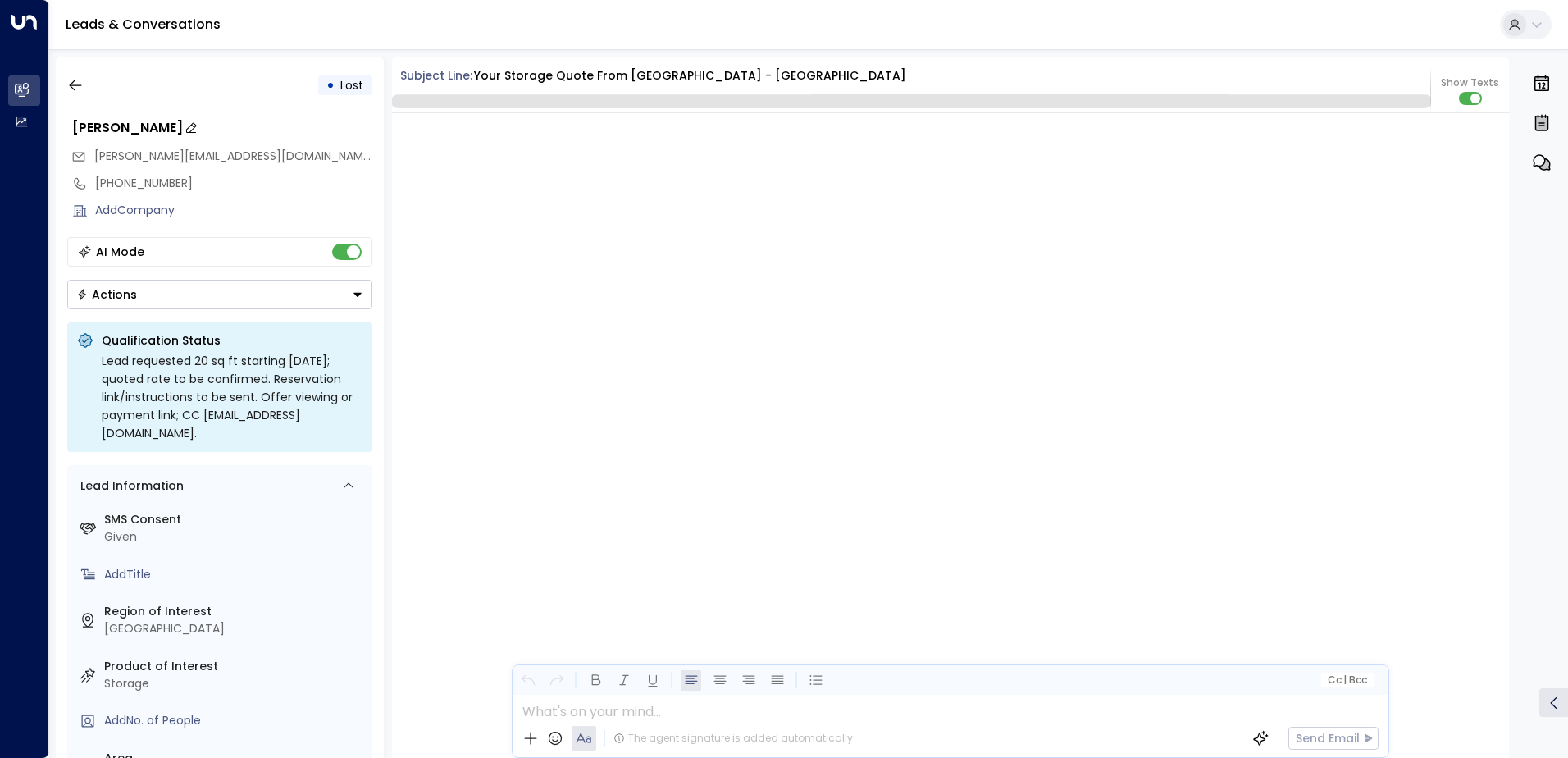
scroll to position [3214, 0]
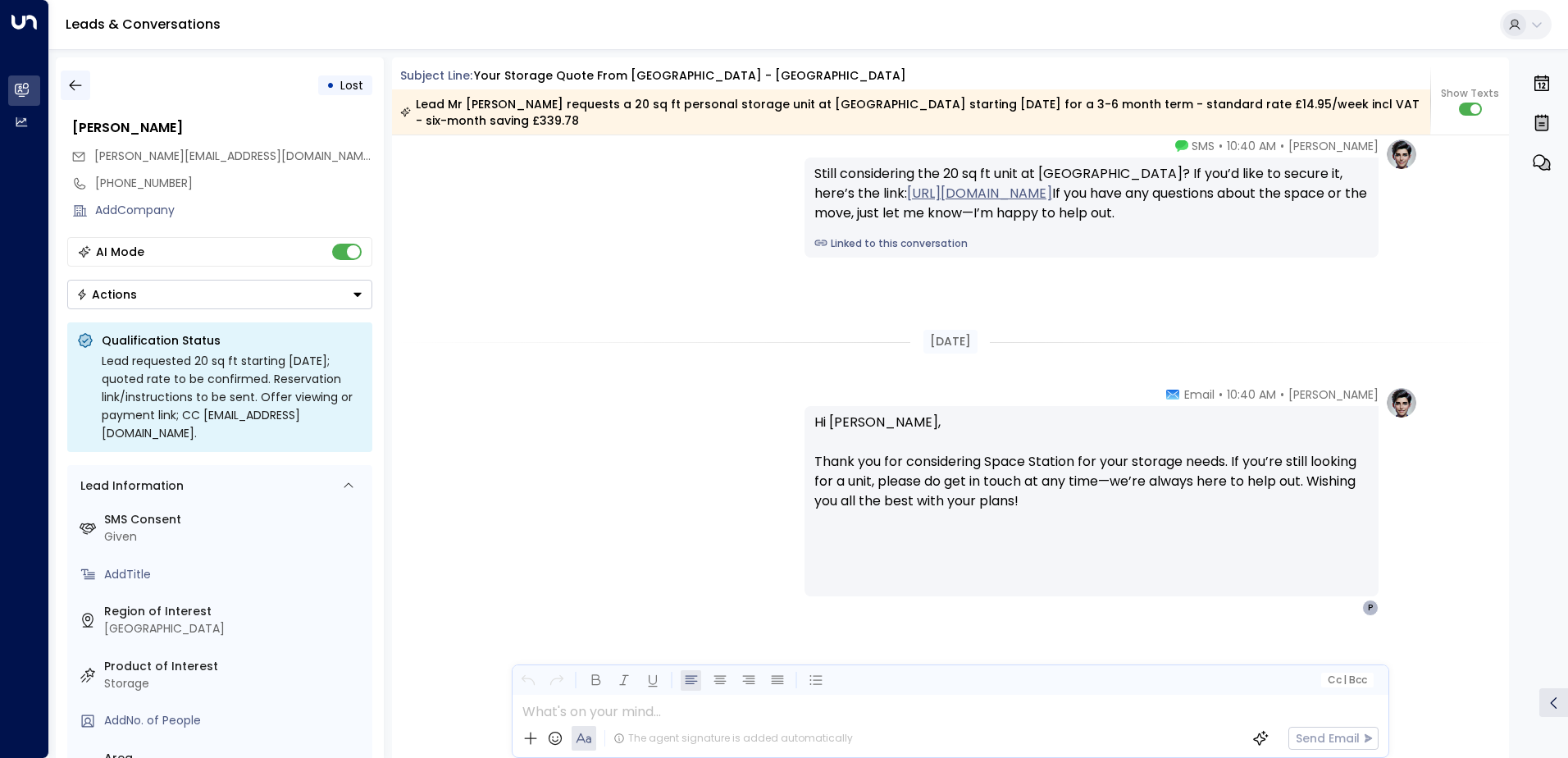
click at [75, 90] on icon "button" at bounding box center [75, 85] width 16 height 16
